Goal: Register for event/course

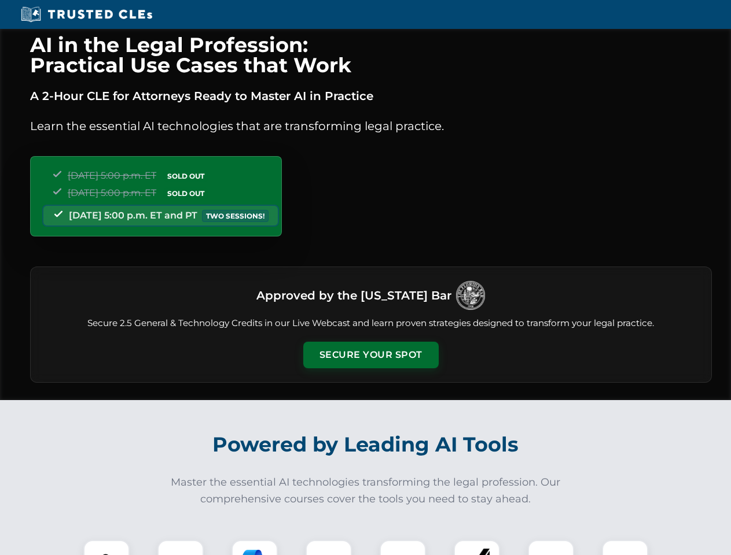
click at [370, 355] on button "Secure Your Spot" at bounding box center [370, 355] width 135 height 27
click at [106, 548] on img at bounding box center [107, 564] width 34 height 34
click at [180, 548] on div at bounding box center [180, 563] width 46 height 46
